Goal: Task Accomplishment & Management: Use online tool/utility

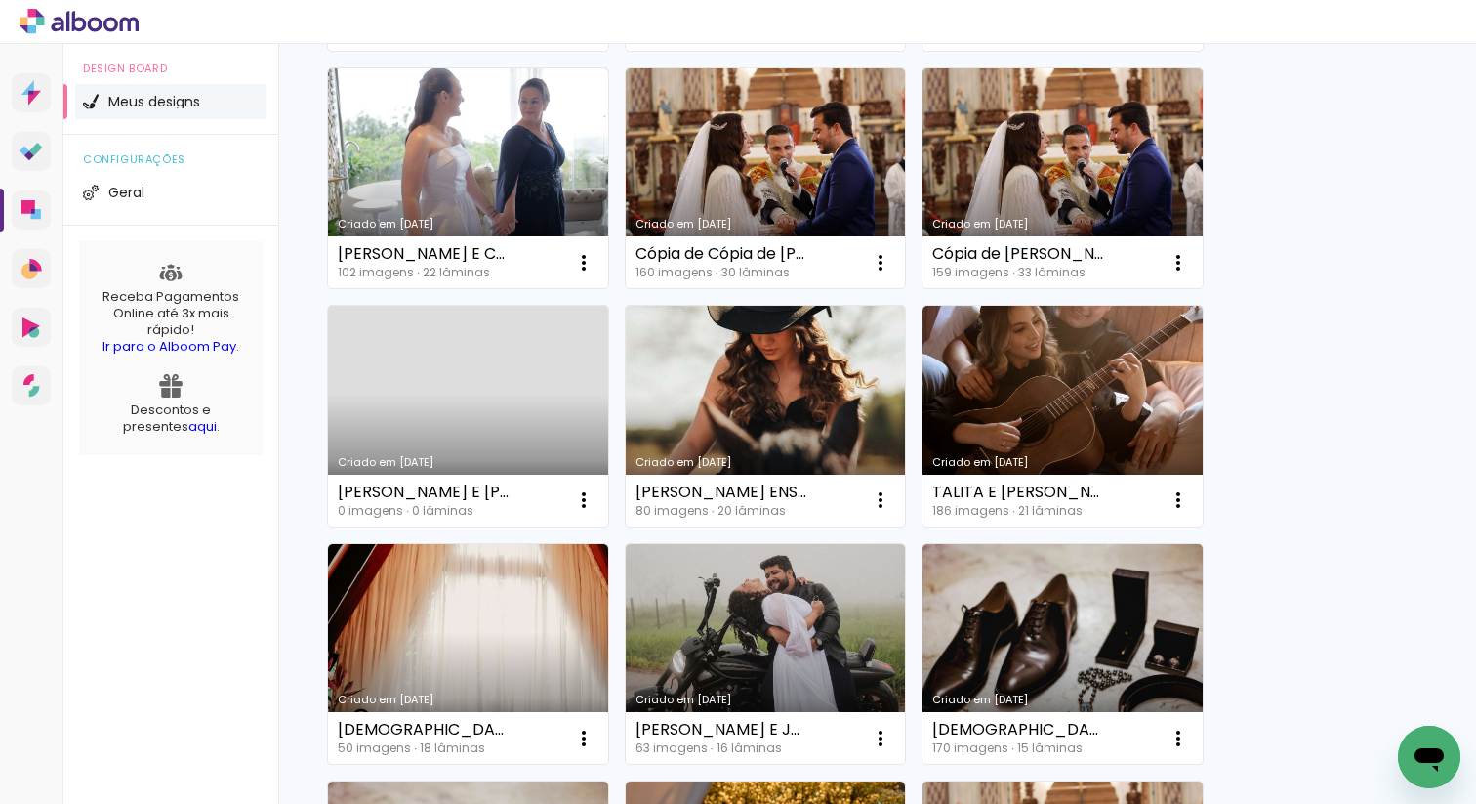
scroll to position [434, 0]
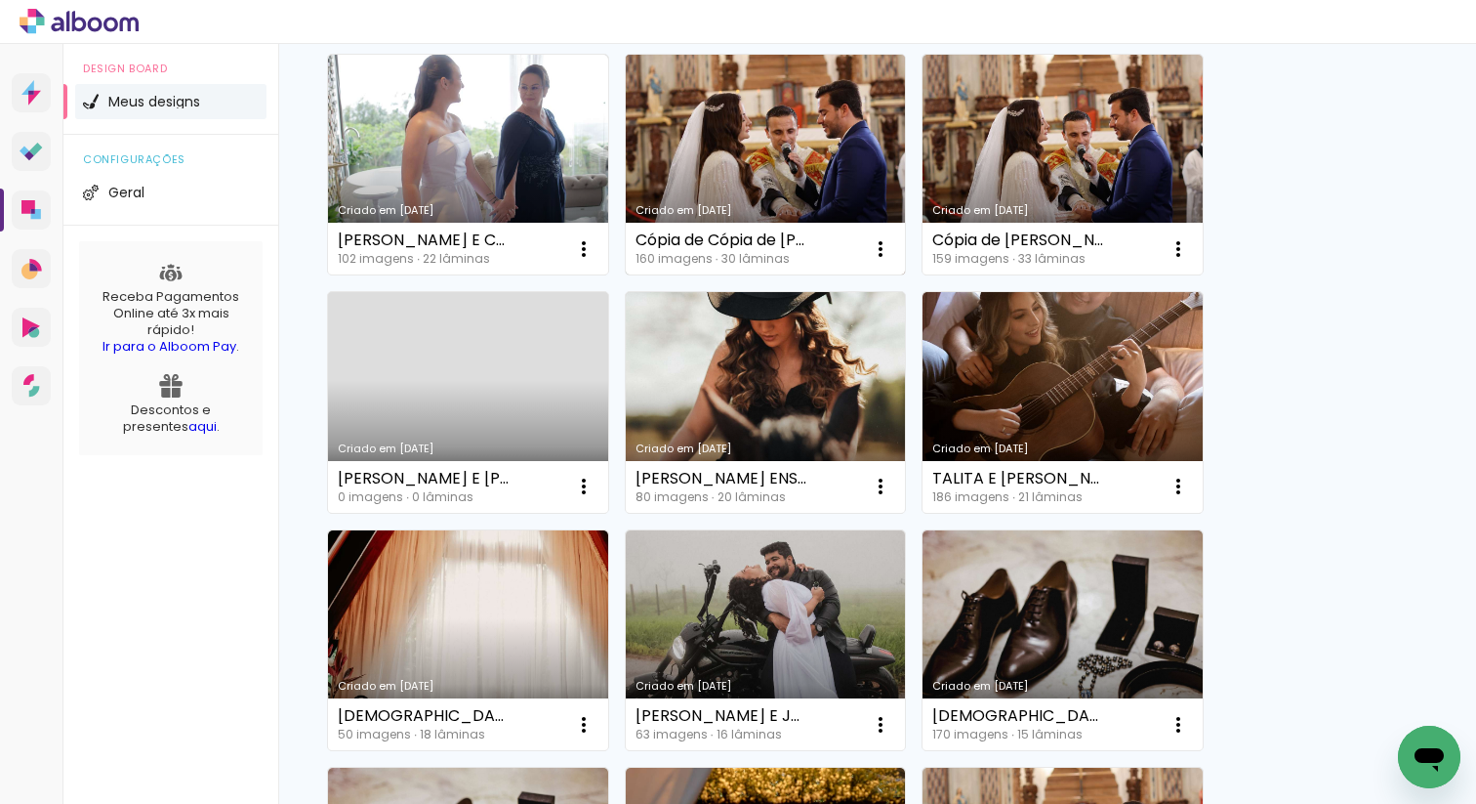
click at [827, 183] on link "Criado em [DATE]" at bounding box center [766, 165] width 280 height 221
